Goal: Transaction & Acquisition: Book appointment/travel/reservation

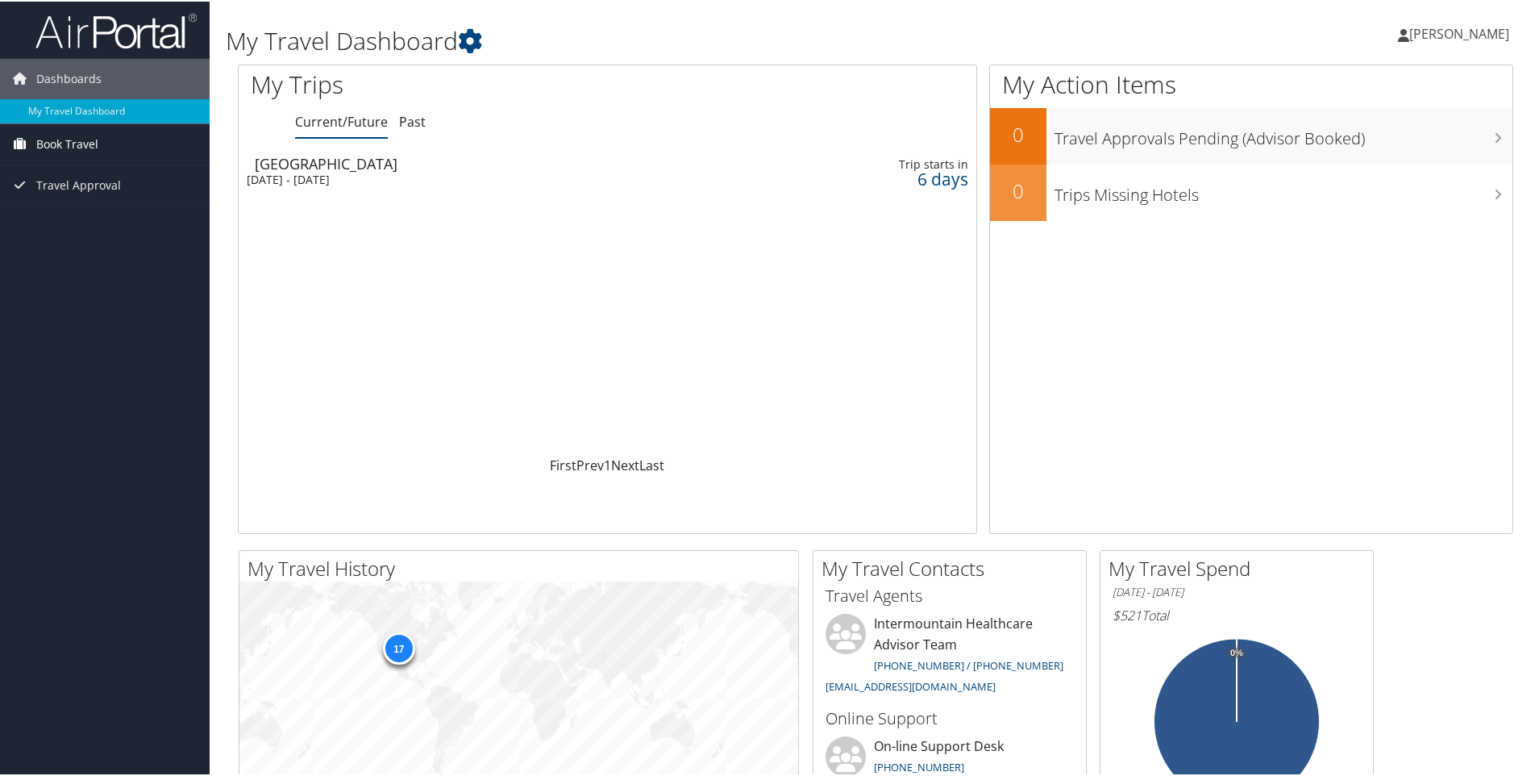
click at [60, 140] on span "Book Travel" at bounding box center [67, 143] width 62 height 40
click at [60, 201] on link "Book/Manage Online Trips" at bounding box center [105, 199] width 210 height 24
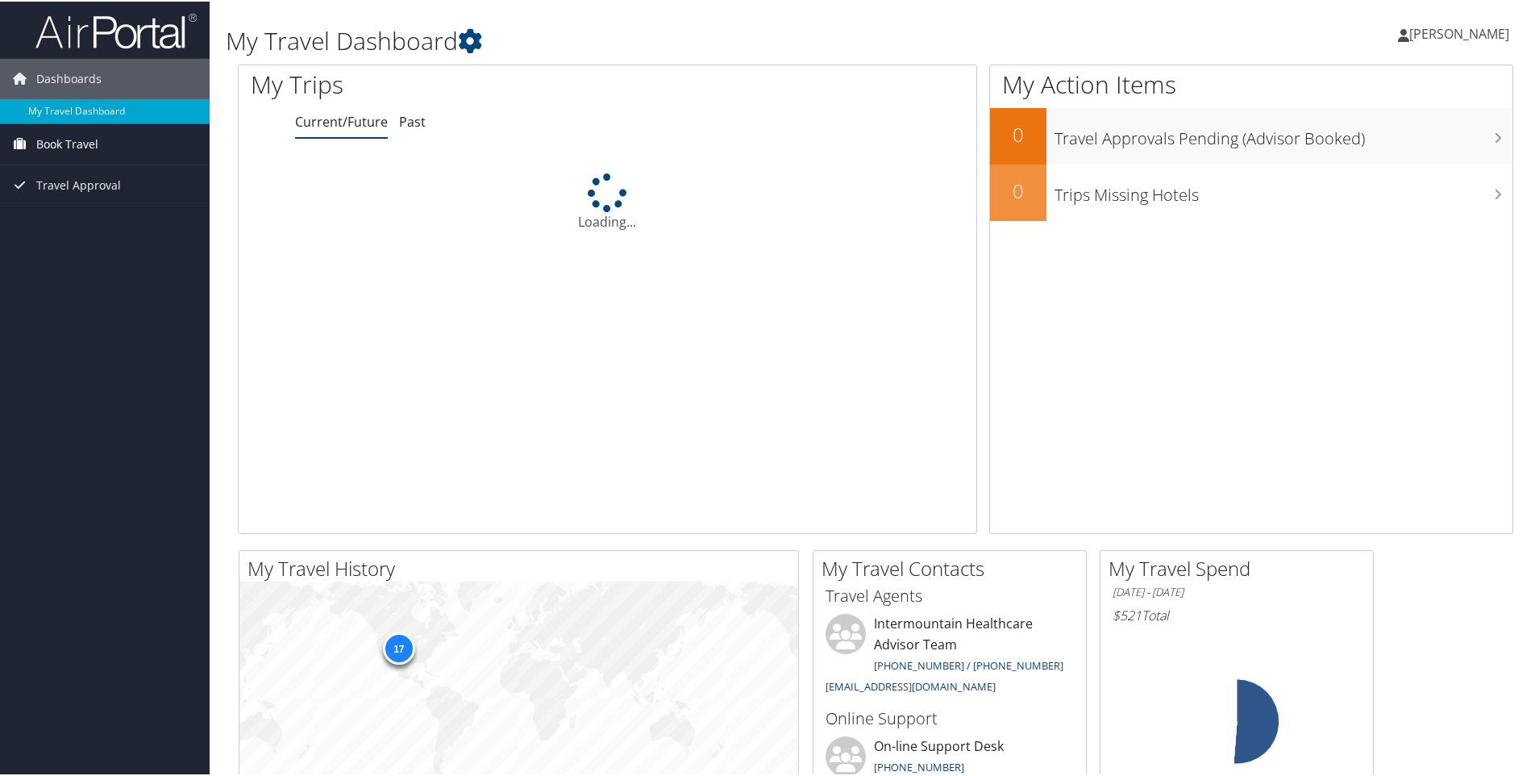
click at [85, 152] on span "Book Travel" at bounding box center [67, 143] width 62 height 40
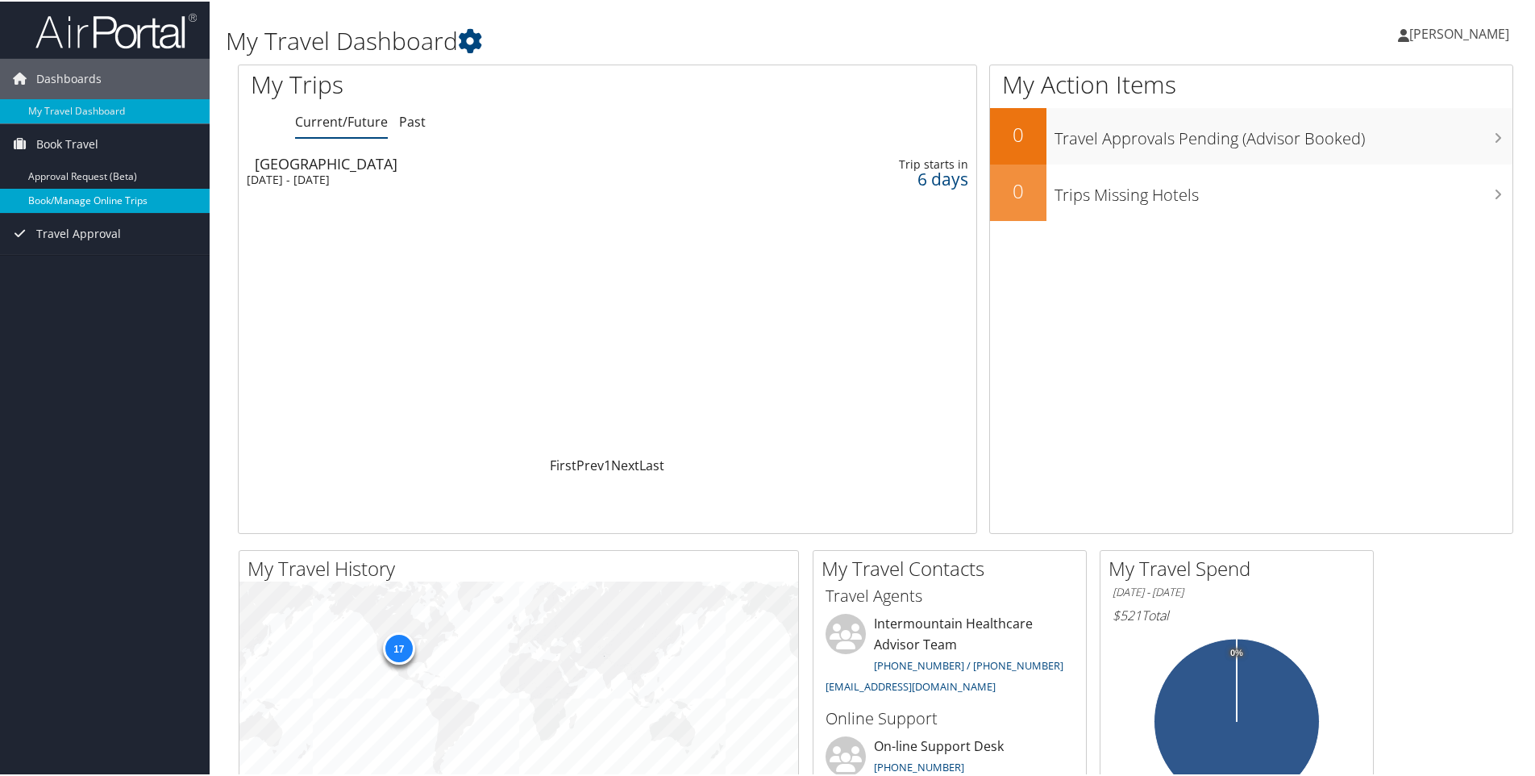
click at [98, 198] on link "Book/Manage Online Trips" at bounding box center [105, 199] width 210 height 24
